Goal: Information Seeking & Learning: Learn about a topic

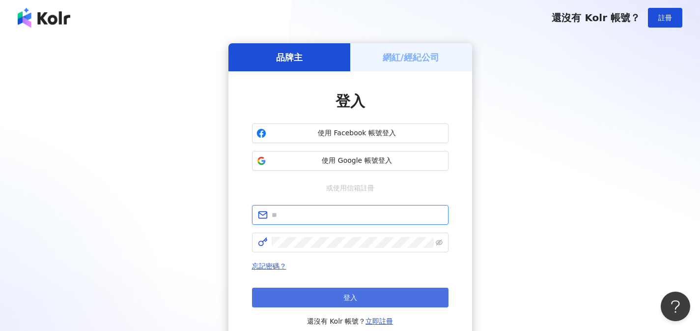
type input "**********"
click at [369, 293] on button "登入" at bounding box center [350, 298] width 197 height 20
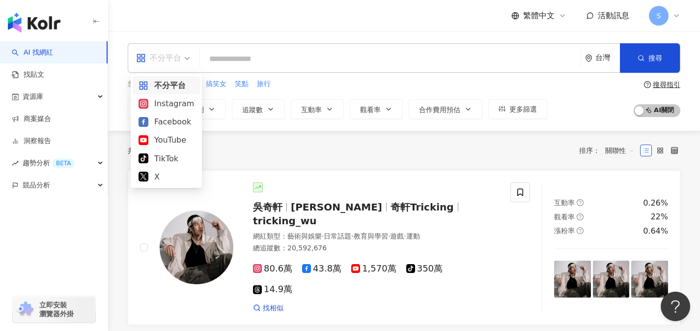
click at [154, 54] on div "不分平台" at bounding box center [158, 58] width 45 height 16
click at [174, 99] on div "Instagram" at bounding box center [167, 103] width 56 height 12
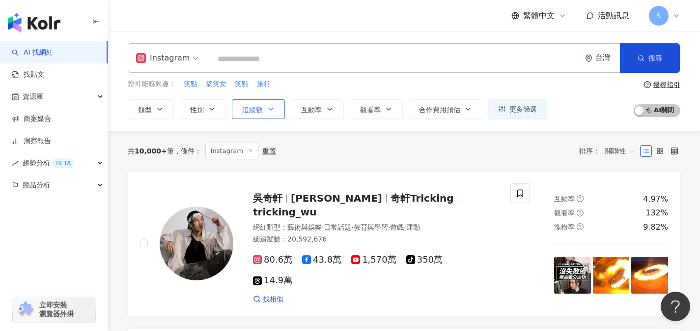
click at [282, 112] on button "追蹤數" at bounding box center [258, 109] width 53 height 20
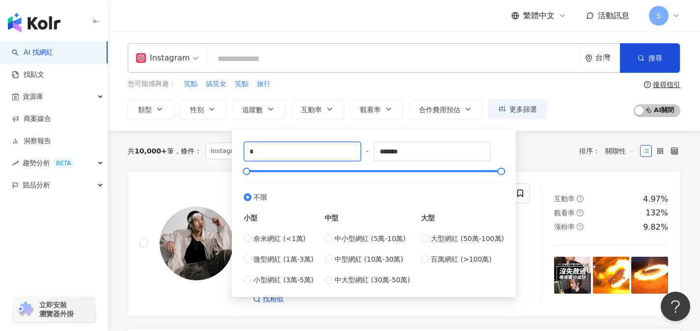
drag, startPoint x: 285, startPoint y: 151, endPoint x: 225, endPoint y: 142, distance: 60.8
type input "*"
type input "*****"
drag, startPoint x: 421, startPoint y: 154, endPoint x: 344, endPoint y: 158, distance: 76.8
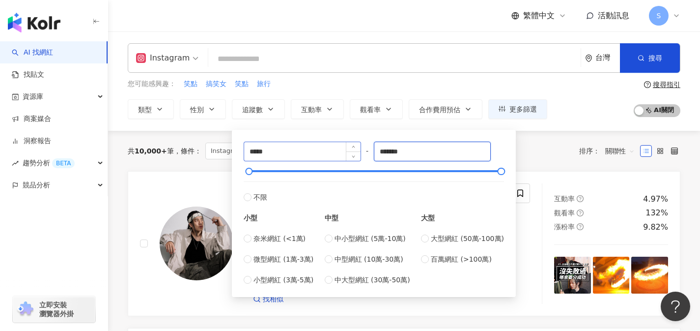
click at [344, 158] on div "***** - ******* 不限 小型 奈米網紅 (<1萬) 微型網紅 (1萬-3萬) 小型網紅 (3萬-5萬) 中型 中小型網紅 (5萬-10萬) 中型…" at bounding box center [374, 214] width 261 height 144
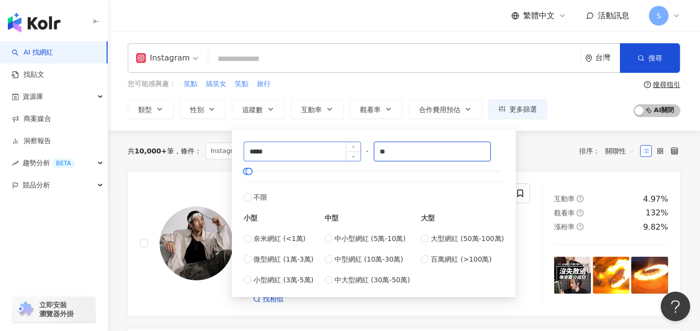
type input "*"
type input "*****"
click at [415, 50] on input "search" at bounding box center [394, 59] width 365 height 19
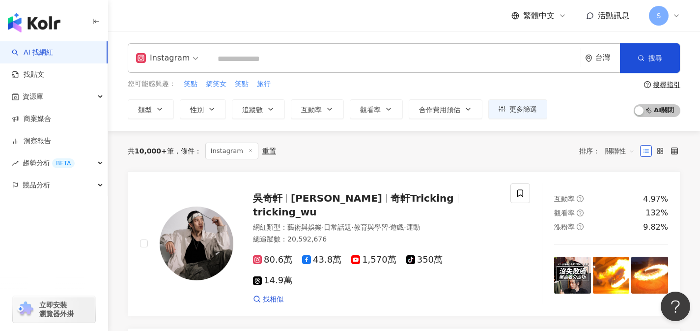
type input "*"
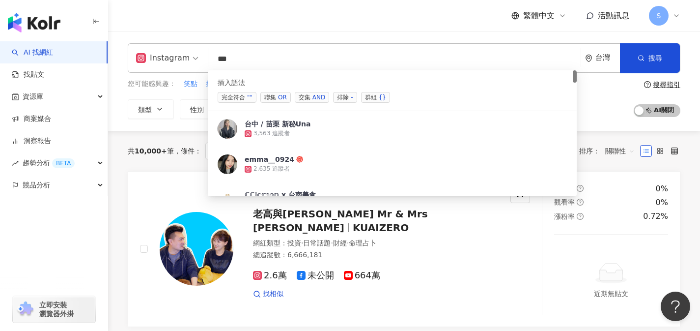
click at [324, 101] on div "AND" at bounding box center [319, 97] width 13 height 10
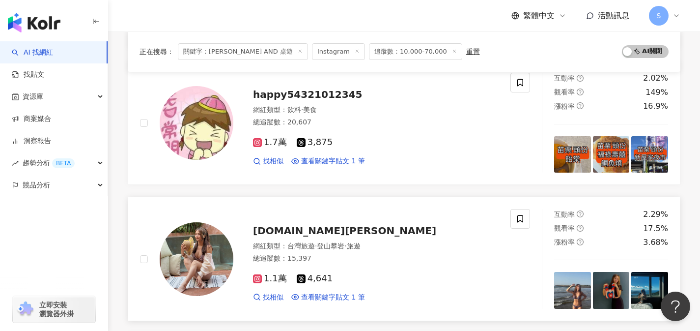
scroll to position [446, 0]
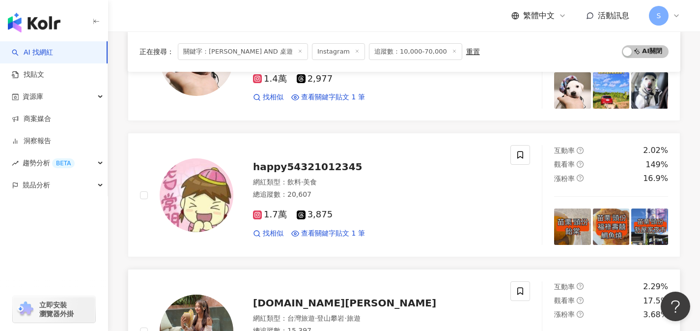
click at [356, 171] on div "happy54321012345" at bounding box center [376, 167] width 246 height 14
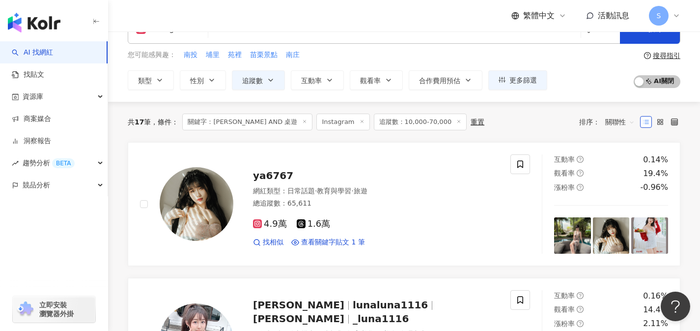
scroll to position [0, 0]
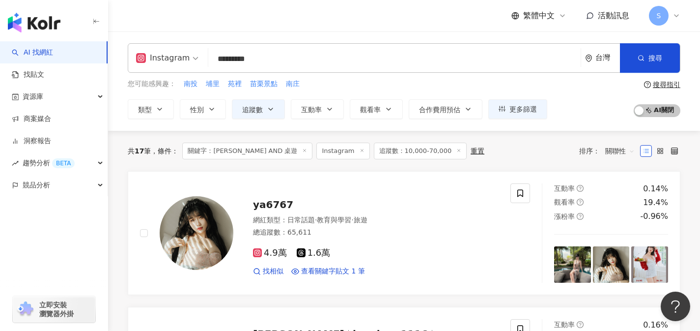
click at [622, 150] on span "關聯性" at bounding box center [620, 151] width 29 height 16
click at [617, 263] on div "關聯性 追蹤數 漲粉率 互動率 觀看率 關鍵字" at bounding box center [620, 213] width 40 height 104
click at [615, 259] on div "關鍵字" at bounding box center [620, 254] width 25 height 11
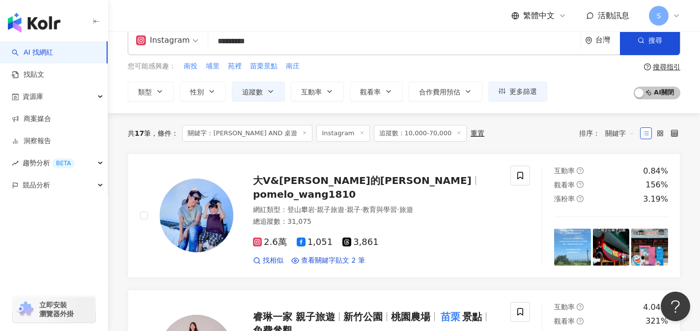
scroll to position [24, 0]
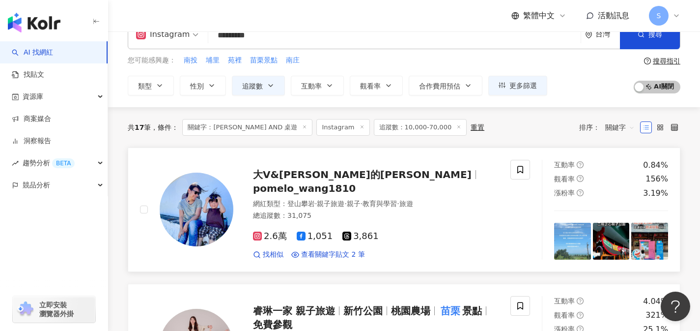
click at [360, 211] on div "總追蹤數 ： 31,075" at bounding box center [376, 216] width 246 height 10
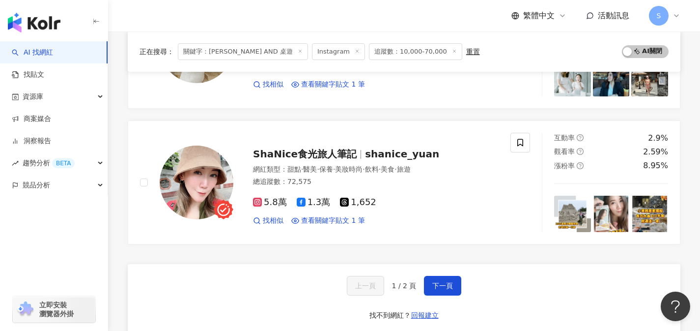
scroll to position [1548, 0]
click at [448, 289] on button "下一頁" at bounding box center [442, 285] width 37 height 20
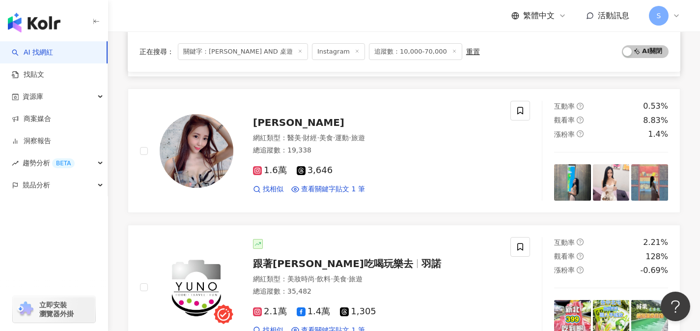
scroll to position [0, 0]
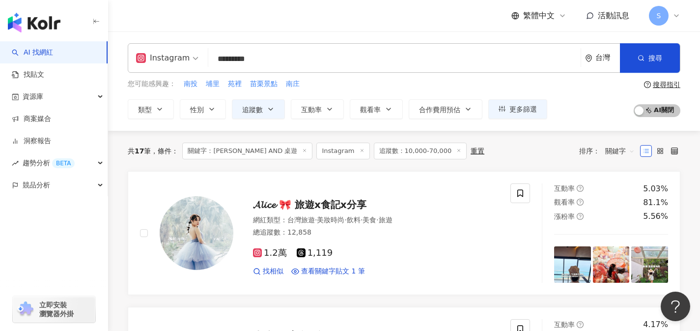
click at [474, 57] on input "*********" at bounding box center [394, 59] width 365 height 19
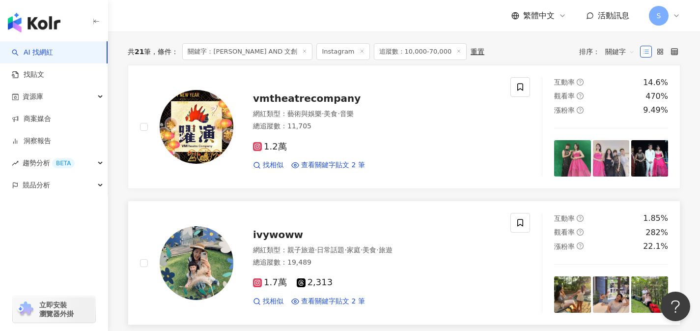
scroll to position [106, 0]
click at [337, 283] on div "1.7萬 2,313" at bounding box center [376, 282] width 246 height 11
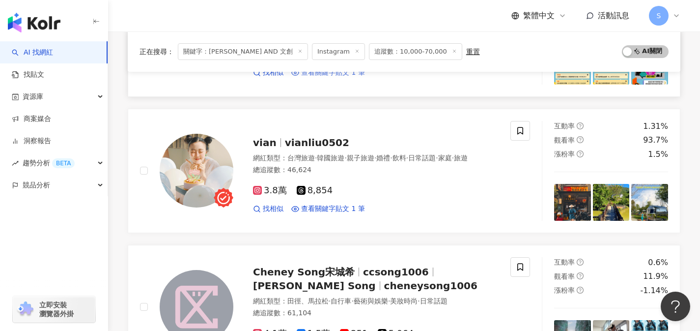
scroll to position [880, 0]
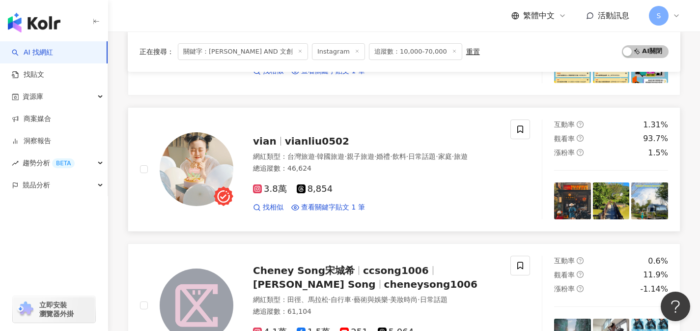
click at [332, 220] on link "vian vianliu0502 網紅類型 ： 台灣旅遊 · 韓國旅遊 · 親子旅遊 · 婚禮 · 飲料 · 日常話題 · 家庭 · 旅遊 總追蹤數 ： 46…" at bounding box center [404, 169] width 553 height 124
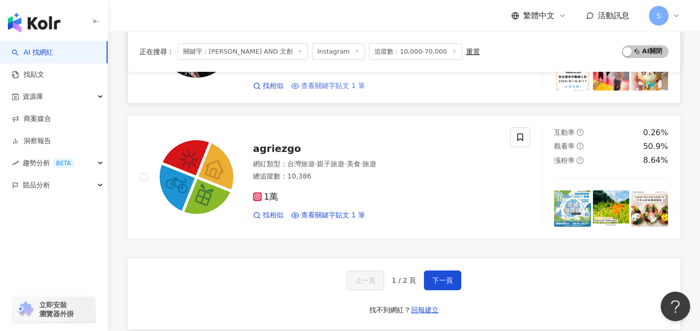
scroll to position [1576, 0]
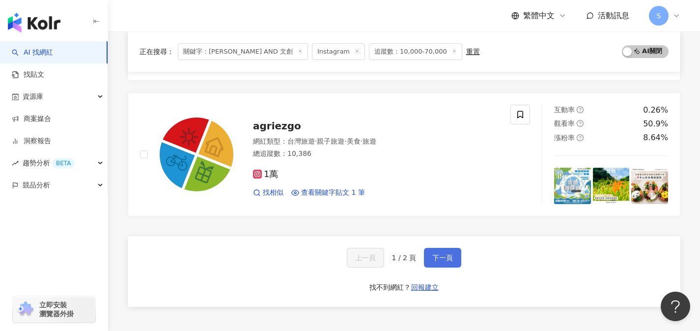
click at [443, 250] on button "下一頁" at bounding box center [442, 258] width 37 height 20
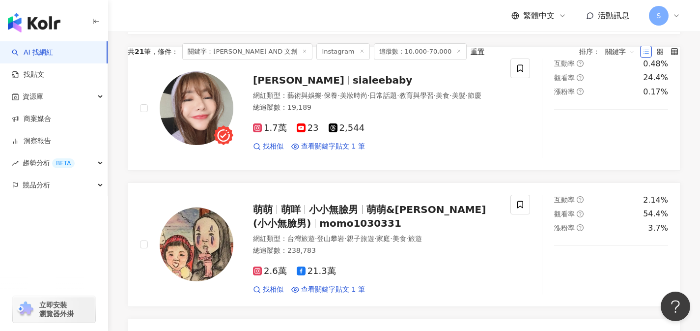
scroll to position [0, 0]
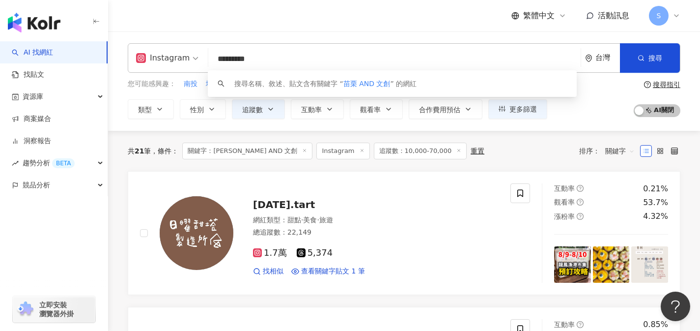
drag, startPoint x: 253, startPoint y: 59, endPoint x: 209, endPoint y: 54, distance: 44.1
click at [212, 59] on input "*********" at bounding box center [394, 59] width 365 height 19
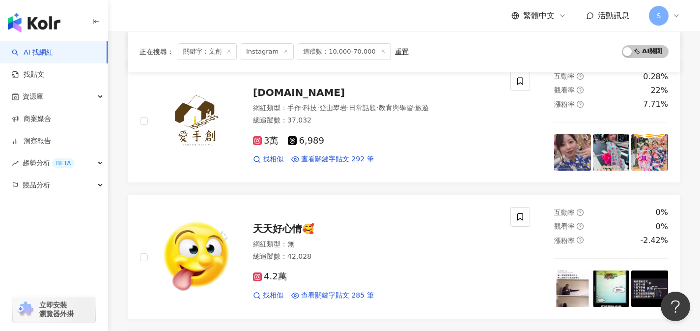
scroll to position [821, 0]
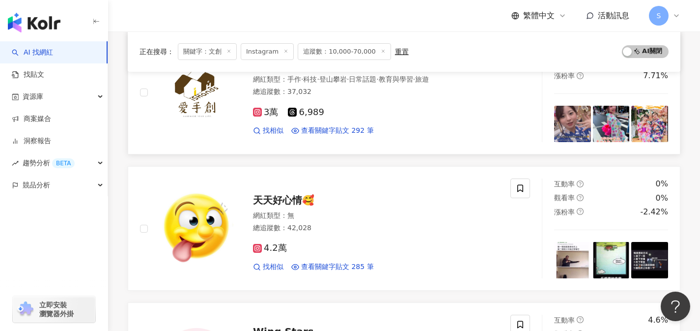
type input "**"
click at [347, 118] on div "3萬 6,989" at bounding box center [376, 112] width 246 height 11
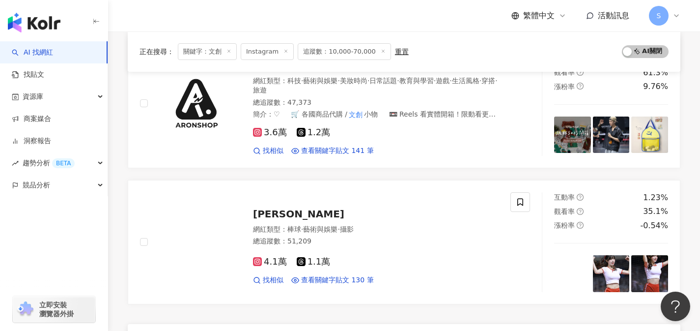
scroll to position [1672, 0]
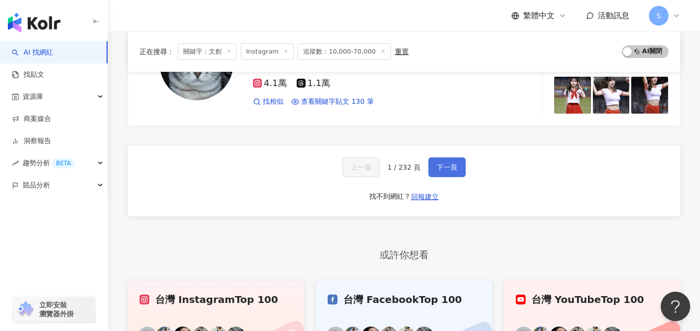
click at [443, 171] on span "下一頁" at bounding box center [447, 167] width 21 height 8
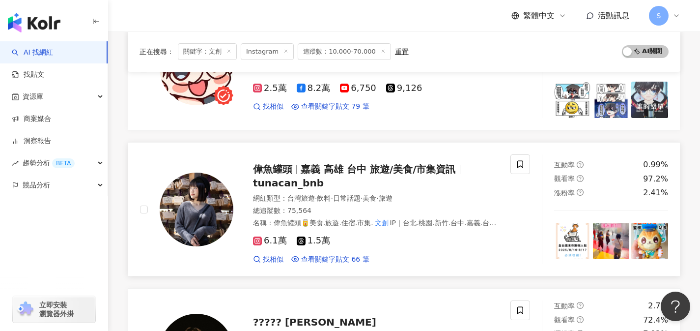
scroll to position [1131, 0]
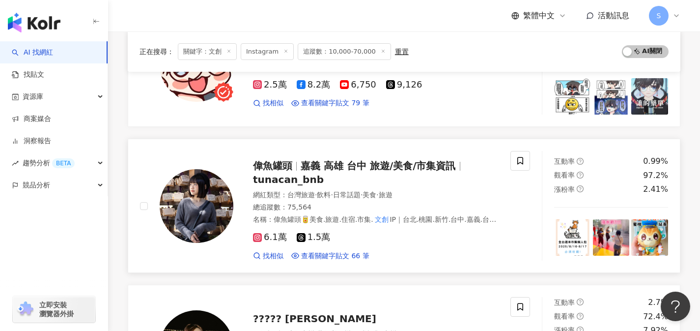
click at [332, 203] on div "總追蹤數 ： 75,564" at bounding box center [376, 208] width 246 height 10
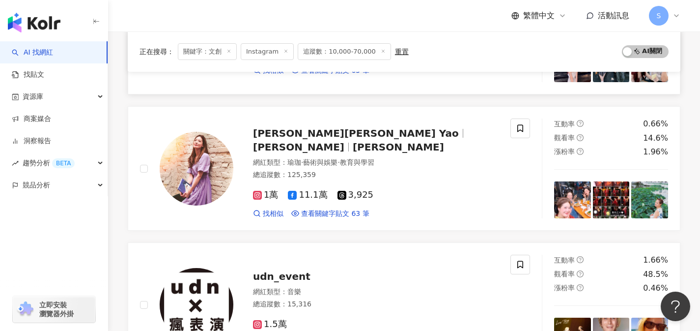
scroll to position [1442, 0]
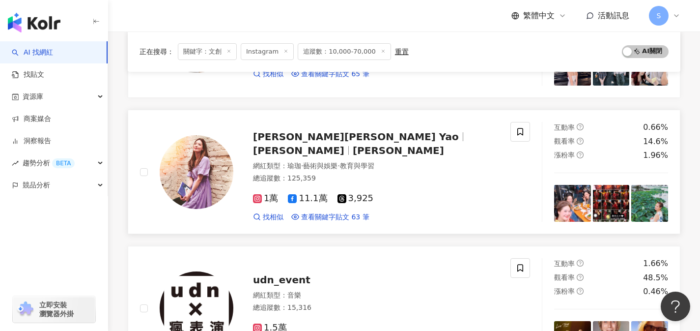
click at [350, 174] on div "總追蹤數 ： 125,359" at bounding box center [376, 179] width 246 height 10
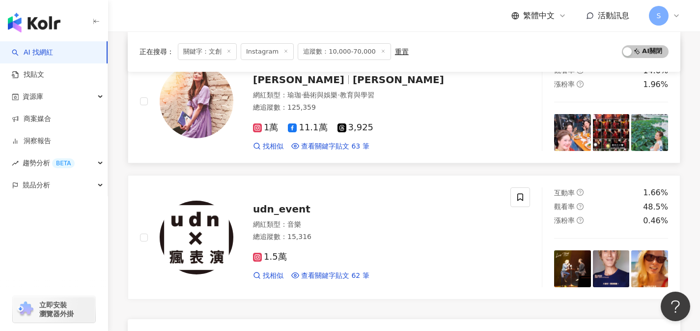
scroll to position [1754, 0]
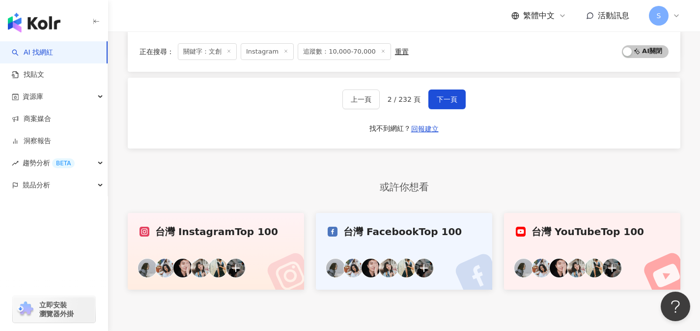
click at [446, 98] on div "上一頁 2 / 232 頁 下一頁 找不到網紅？ 回報建立" at bounding box center [404, 113] width 553 height 71
click at [448, 95] on button "下一頁" at bounding box center [447, 99] width 37 height 20
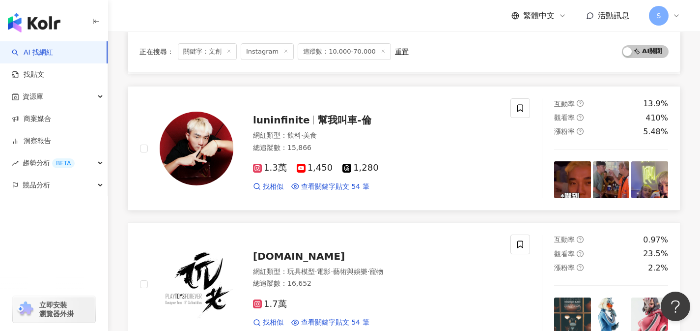
scroll to position [631, 0]
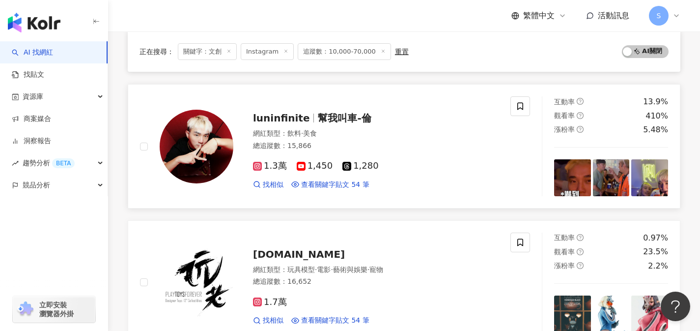
click at [470, 172] on div "1.3萬 1,450 1,280 找相似 查看關鍵字貼文 54 筆 2025/7/12 rt 「矮殺、以咧」T-shirt 📌 文創 「矮殺、以咧」貼紙 📌I…" at bounding box center [376, 171] width 246 height 36
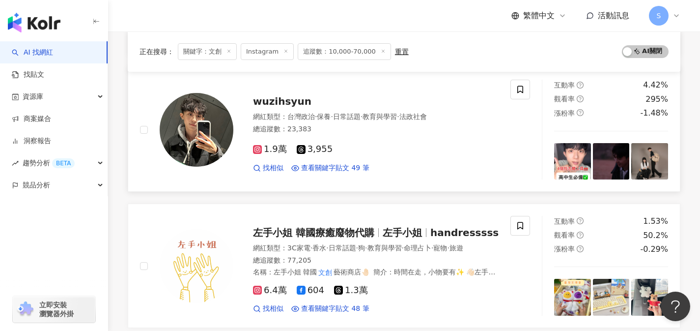
scroll to position [1210, 0]
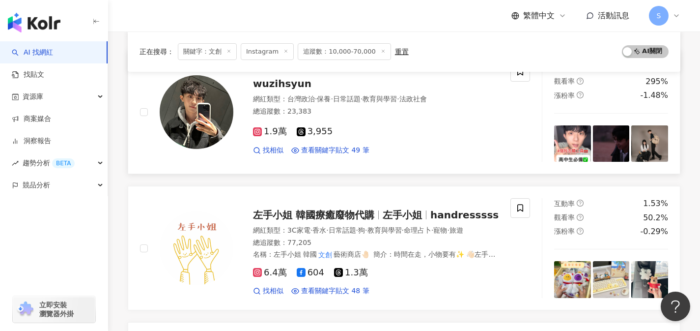
click at [350, 131] on div "1.9萬 3,955" at bounding box center [376, 131] width 246 height 11
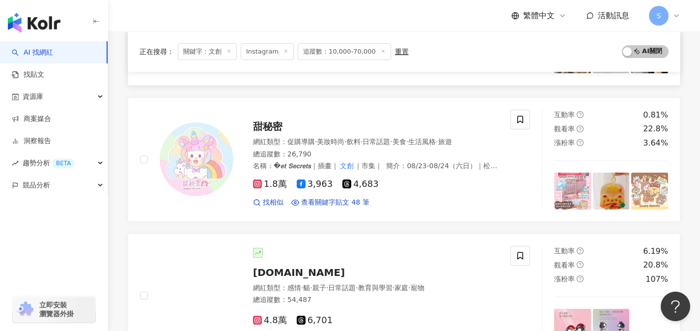
scroll to position [1605, 0]
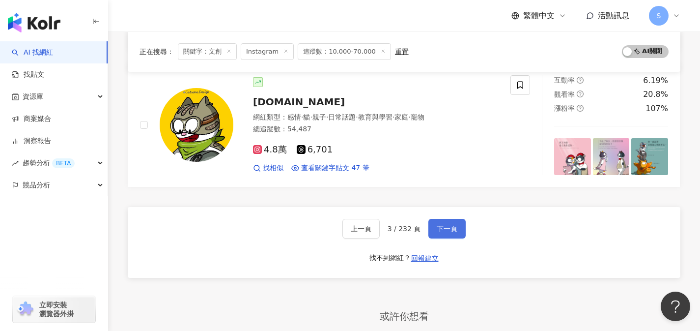
click at [454, 227] on span "下一頁" at bounding box center [447, 229] width 21 height 8
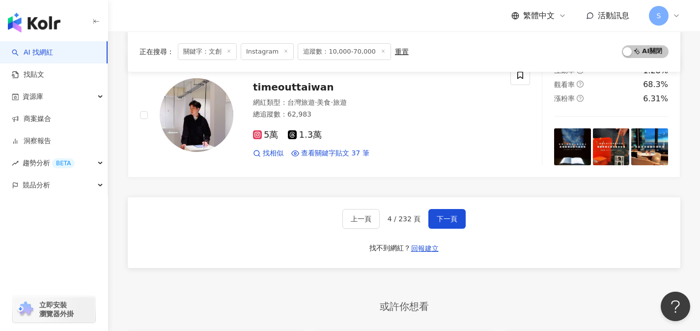
scroll to position [1621, 0]
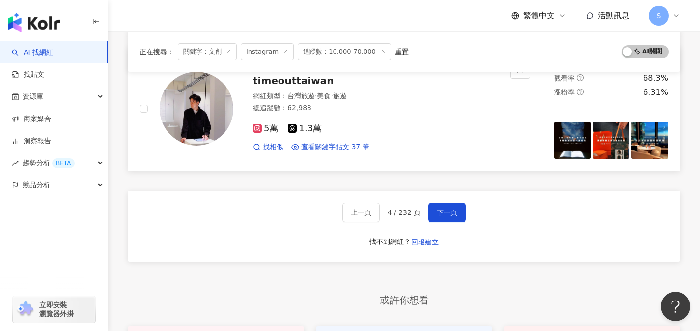
click at [357, 116] on div "5萬 1.3萬 找相似 查看關鍵字貼文 37 筆 2025/8/2 d #假日好去處 #假日 #松菸 #松菸 文創 園區 #新北美術館 #美術館 #北美 20…" at bounding box center [376, 134] width 246 height 36
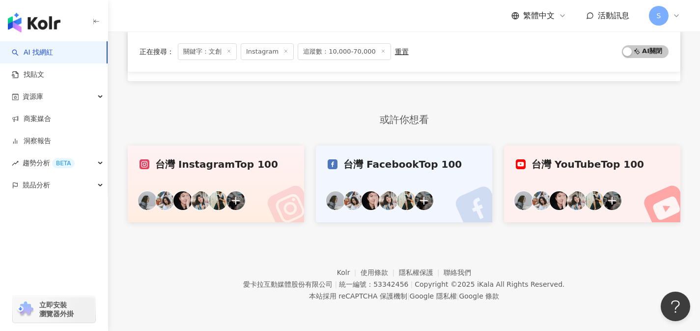
scroll to position [1626, 0]
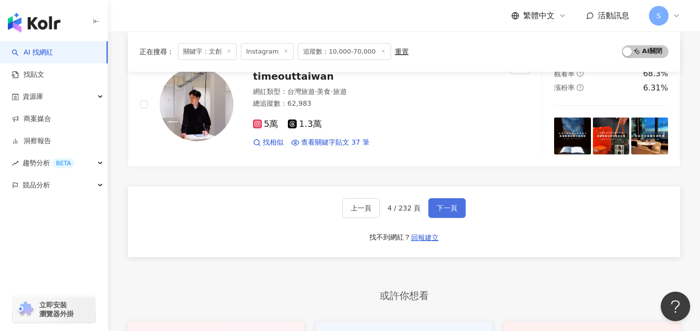
click at [458, 214] on button "下一頁" at bounding box center [447, 208] width 37 height 20
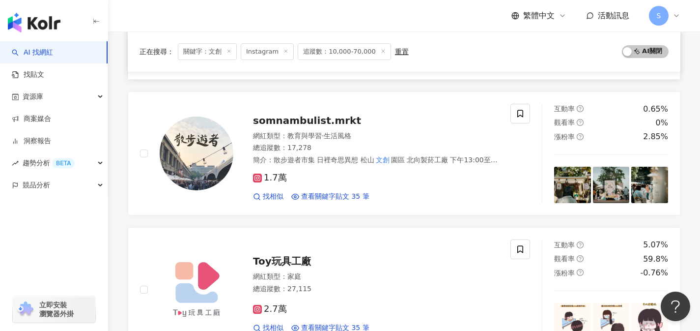
scroll to position [635, 0]
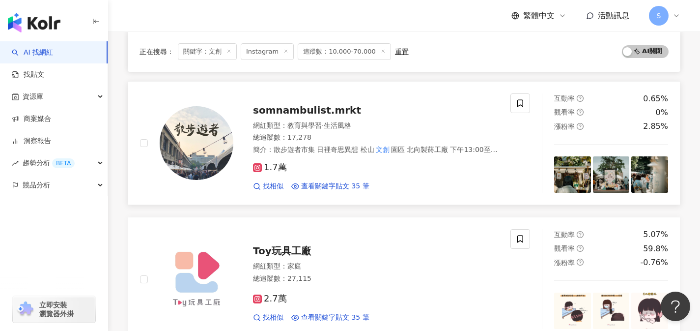
click at [374, 170] on div "1.7萬" at bounding box center [376, 167] width 246 height 11
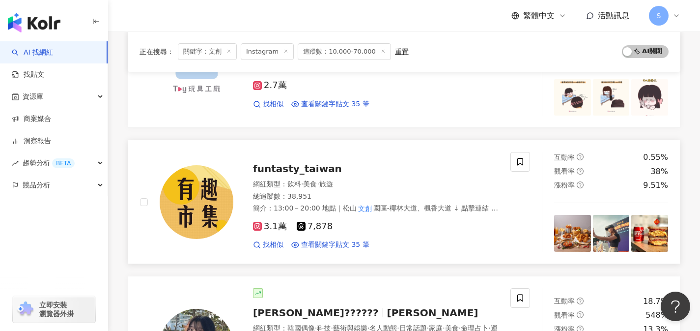
scroll to position [850, 0]
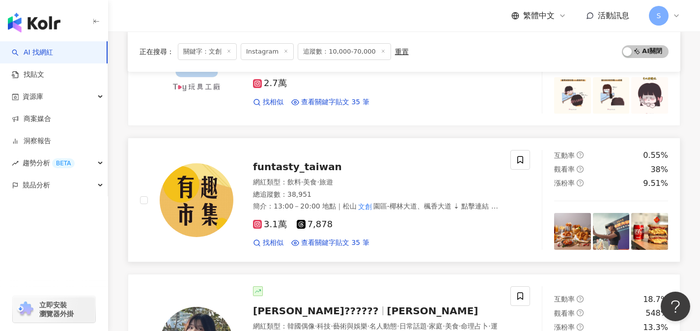
click at [370, 169] on div "funtasty_taiwan" at bounding box center [376, 167] width 246 height 14
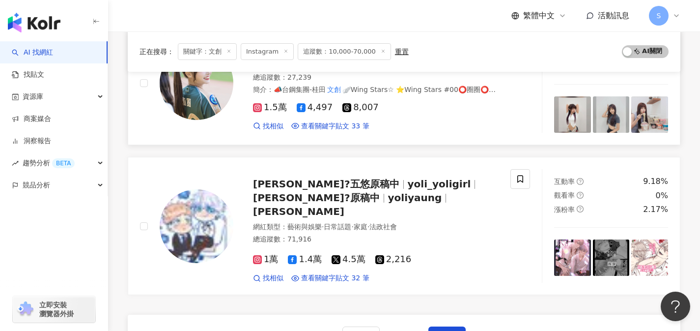
scroll to position [1556, 0]
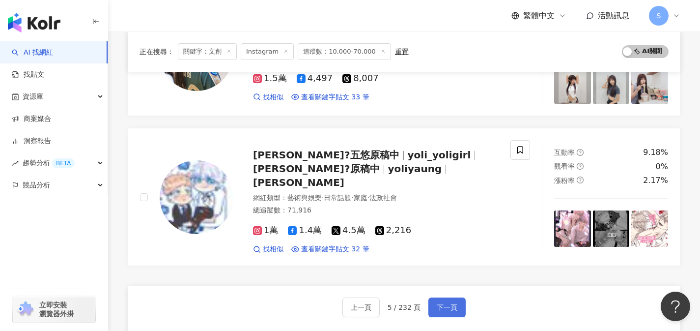
click at [460, 297] on button "下一頁" at bounding box center [447, 307] width 37 height 20
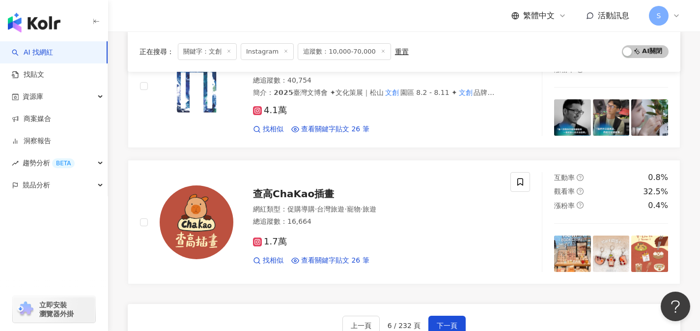
scroll to position [1515, 0]
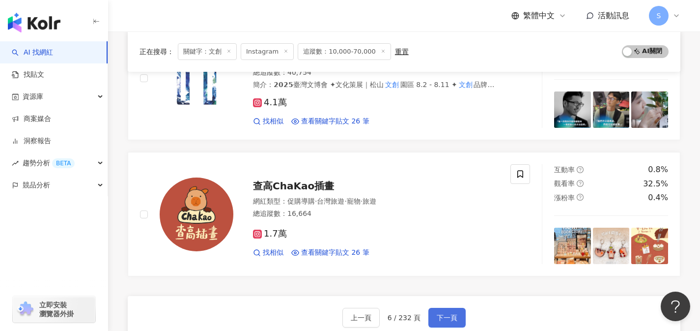
click at [459, 315] on button "下一頁" at bounding box center [447, 318] width 37 height 20
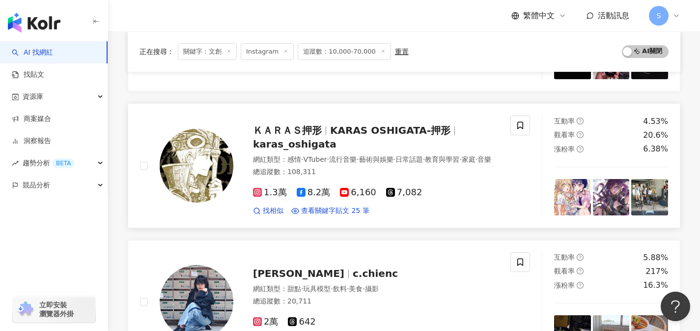
scroll to position [330, 0]
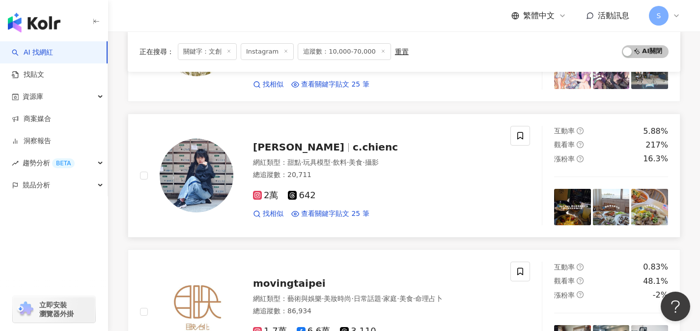
click at [347, 180] on div "總追蹤數 ： 20,711" at bounding box center [376, 175] width 246 height 10
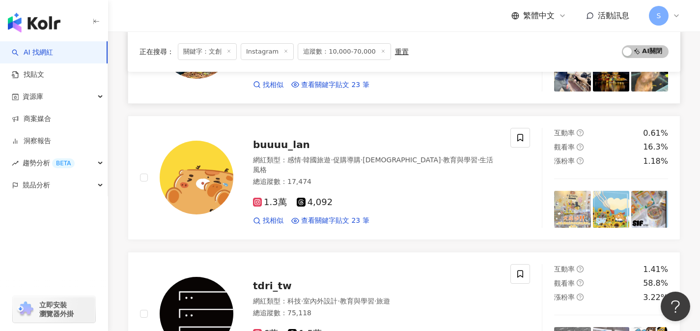
scroll to position [1454, 0]
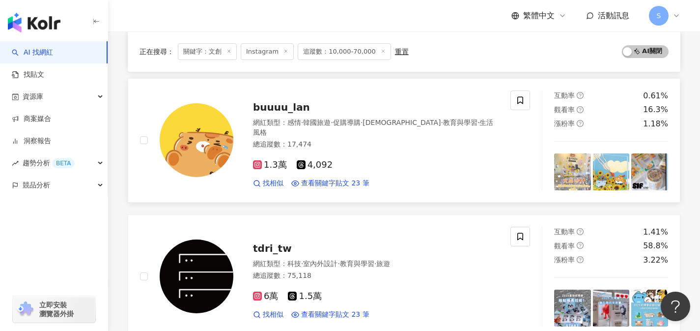
click at [343, 171] on div "1.3萬 4,092" at bounding box center [376, 165] width 246 height 11
click at [499, 182] on div "buuuu_lan 網紅類型 ： 感情 · 韓國旅遊 · 促購導購 · LGBT · 教育與學習 · 生活風格 總追蹤數 ： 17,474 1.3萬 4,09…" at bounding box center [325, 140] width 371 height 100
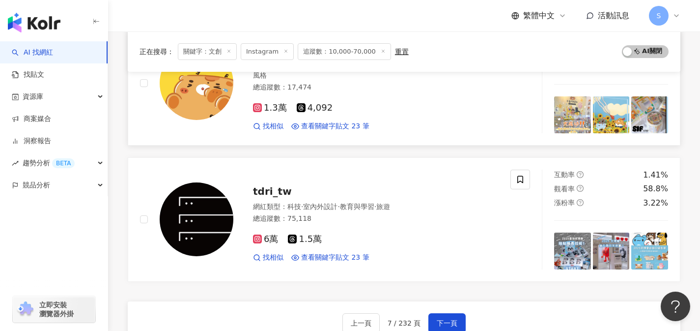
scroll to position [1619, 0]
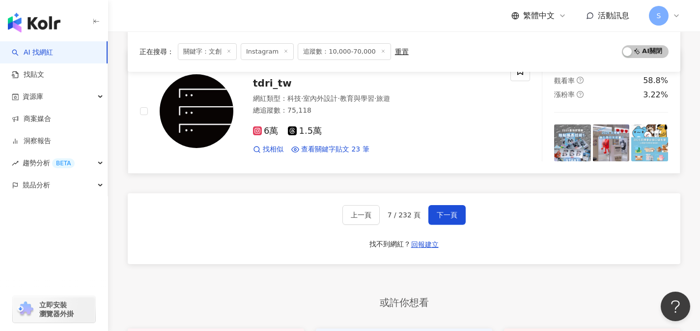
click at [356, 137] on div "6萬 1.5萬" at bounding box center [376, 131] width 246 height 11
click at [460, 225] on button "下一頁" at bounding box center [447, 215] width 37 height 20
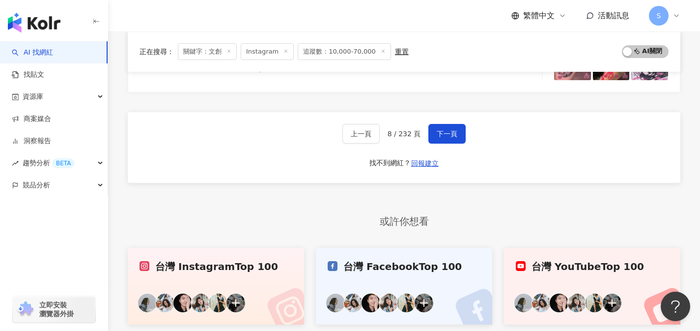
scroll to position [1702, 0]
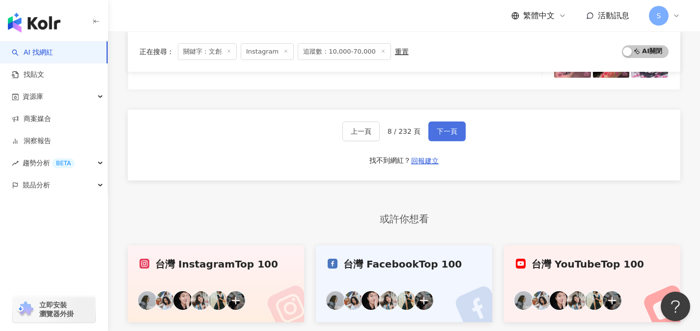
click at [442, 137] on button "下一頁" at bounding box center [447, 131] width 37 height 20
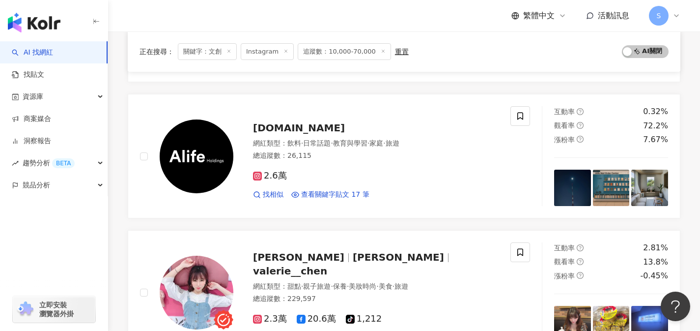
scroll to position [0, 0]
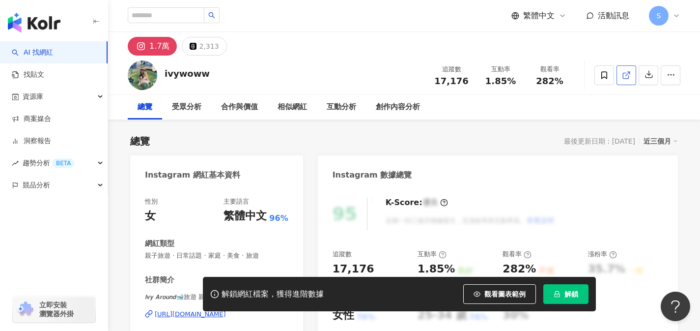
click at [622, 72] on icon at bounding box center [626, 75] width 9 height 9
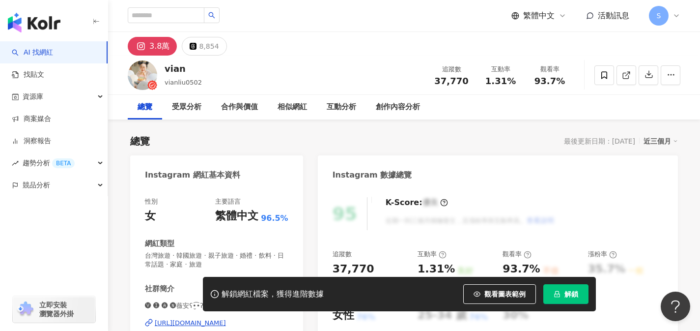
click at [622, 82] on link at bounding box center [627, 75] width 20 height 20
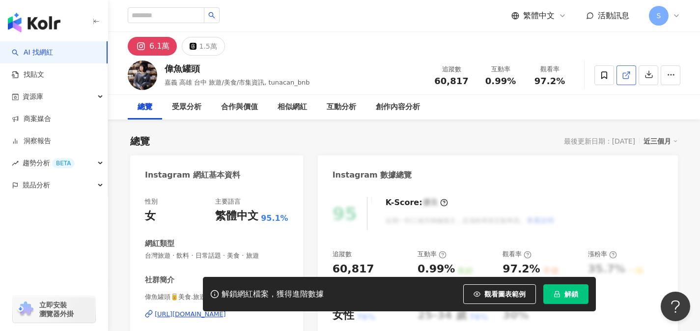
click at [623, 79] on span at bounding box center [626, 75] width 9 height 10
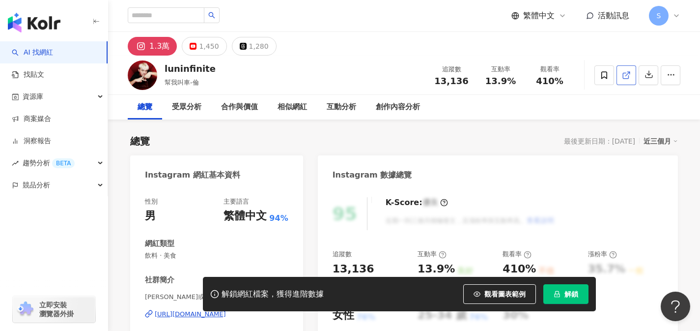
click at [624, 82] on link at bounding box center [627, 75] width 20 height 20
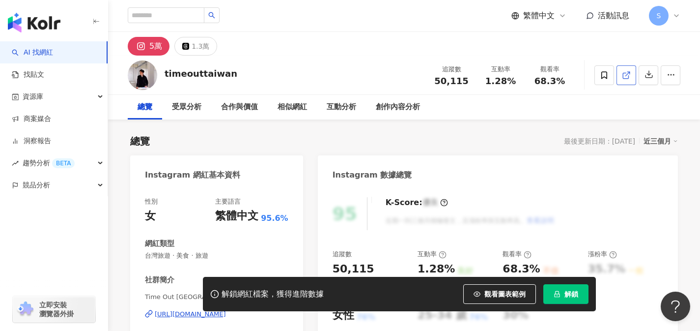
click at [623, 80] on link at bounding box center [627, 75] width 20 height 20
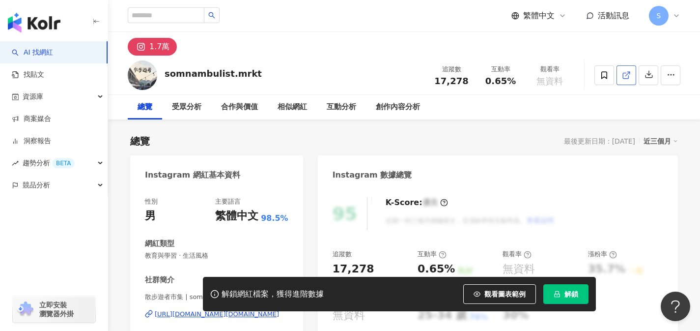
click at [629, 79] on icon at bounding box center [626, 75] width 9 height 9
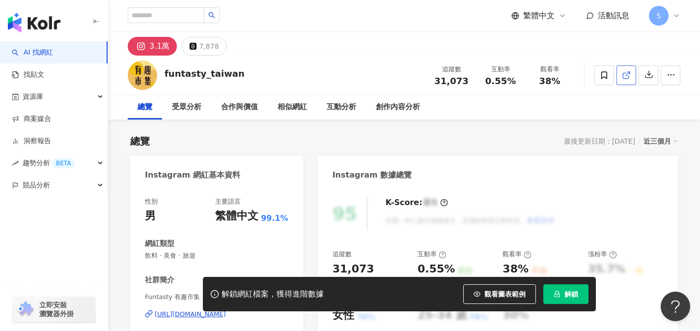
click at [627, 77] on icon at bounding box center [626, 75] width 9 height 9
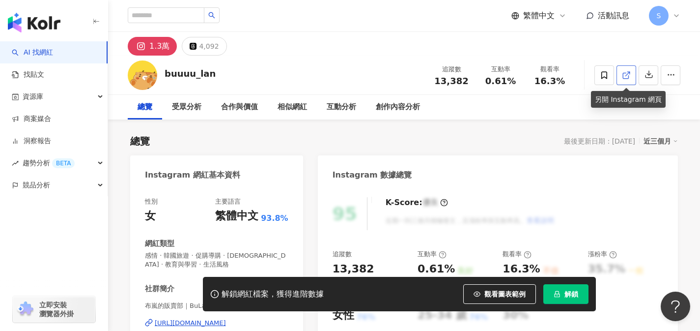
click at [633, 76] on link at bounding box center [627, 75] width 20 height 20
